Goal: Information Seeking & Learning: Understand process/instructions

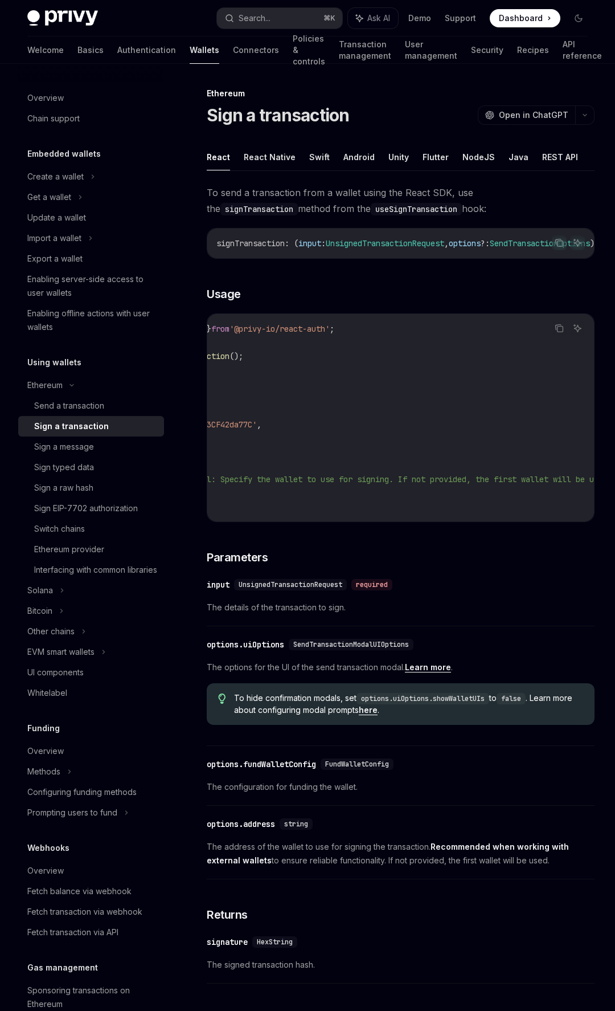
scroll to position [0, 250]
click at [563, 332] on icon "Copy the contents from the code block" at bounding box center [559, 328] width 9 height 9
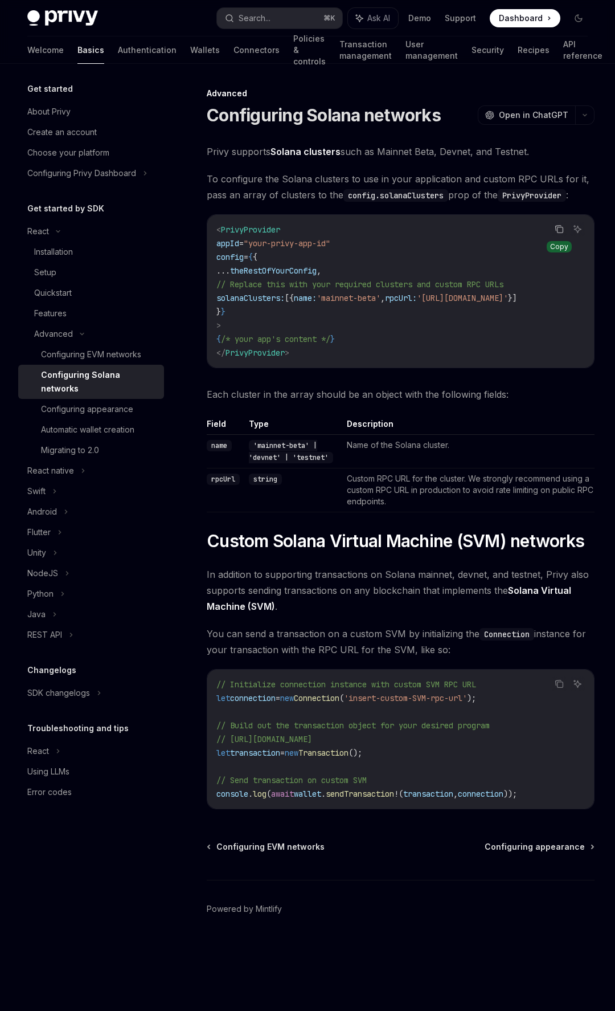
click at [561, 228] on icon "Copy the contents from the code block" at bounding box center [559, 228] width 9 height 9
click at [514, 353] on code "< PrivyProvider appId = "your-privy-app-id" config = { { ... theRestOfYourConfi…" at bounding box center [400, 291] width 369 height 137
click at [381, 312] on code "< PrivyProvider appId = "your-privy-app-id" config = { { ... theRestOfYourConfi…" at bounding box center [400, 291] width 369 height 137
click at [390, 287] on span "// Replace this with your required clusters and custom RPC URLs" at bounding box center [359, 284] width 287 height 10
click at [336, 480] on td "string" at bounding box center [292, 490] width 97 height 44
